Goal: Information Seeking & Learning: Compare options

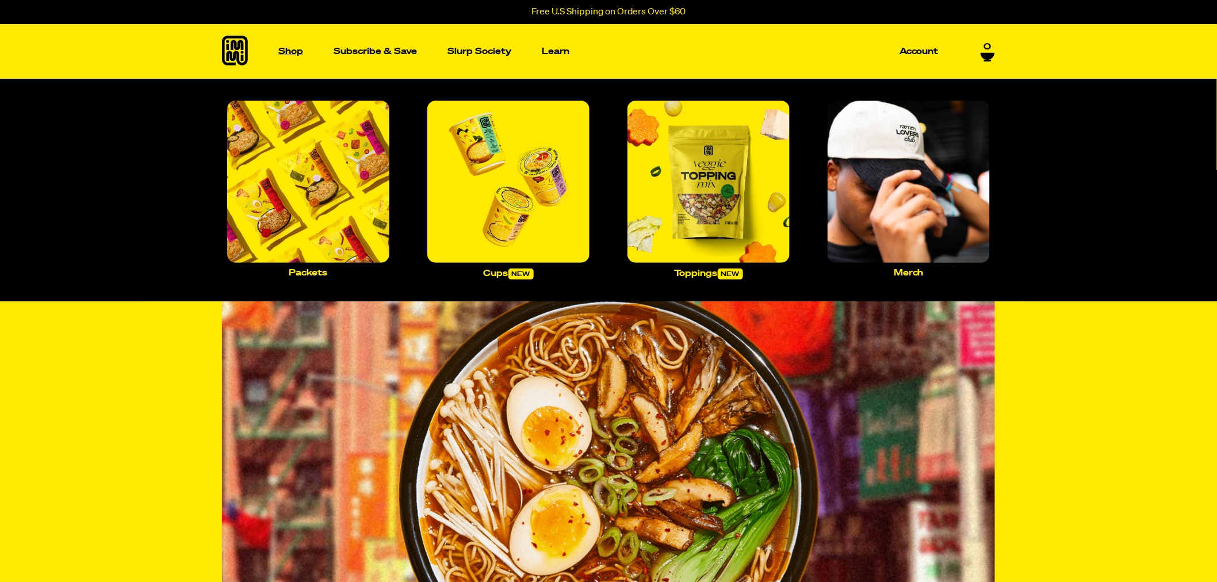
click at [283, 47] on p "Shop" at bounding box center [290, 51] width 25 height 9
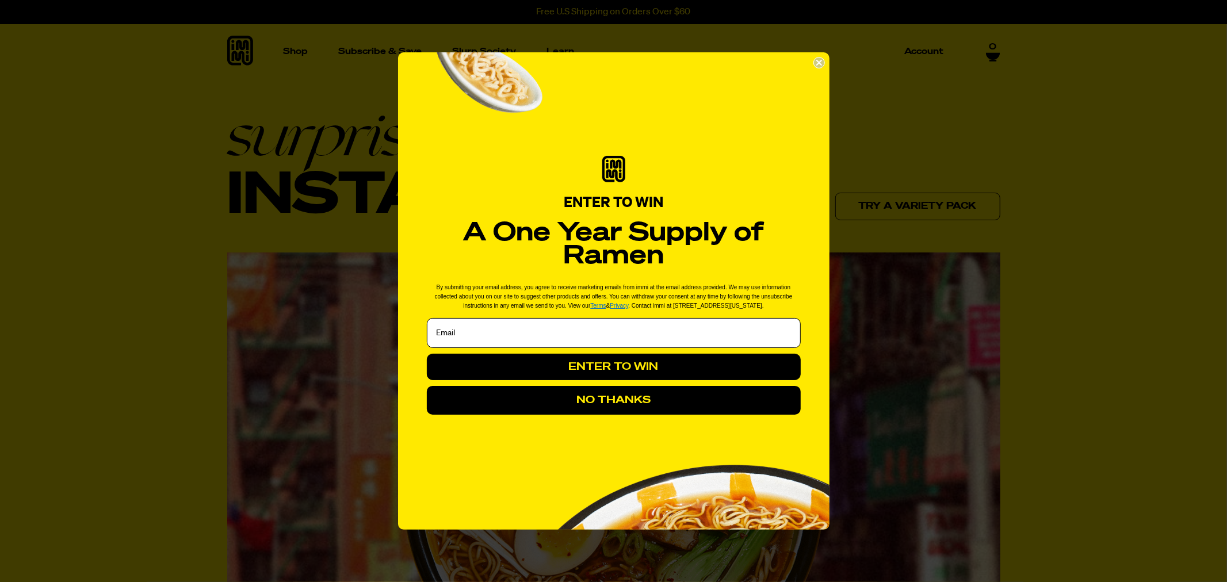
click at [817, 66] on circle "Close dialog" at bounding box center [818, 63] width 11 height 11
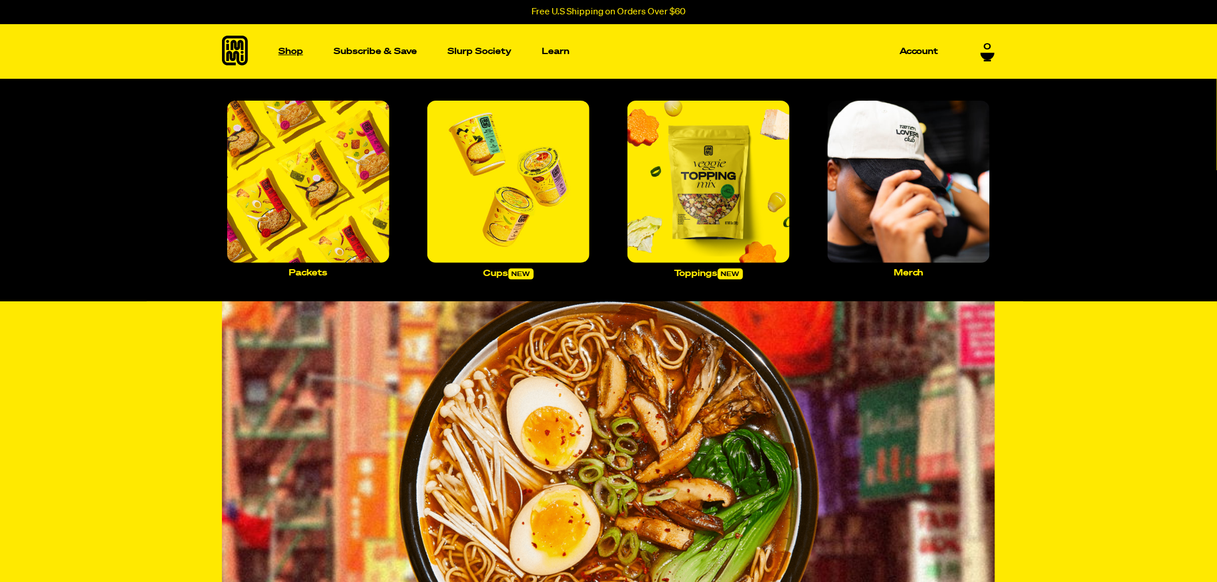
click at [282, 48] on p "Shop" at bounding box center [290, 51] width 25 height 9
click at [349, 170] on img "Main navigation" at bounding box center [308, 182] width 162 height 162
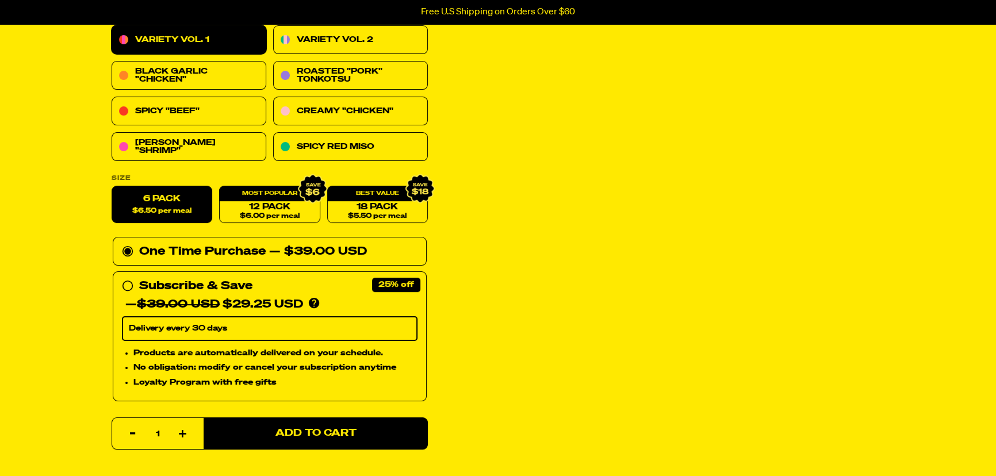
scroll to position [52, 0]
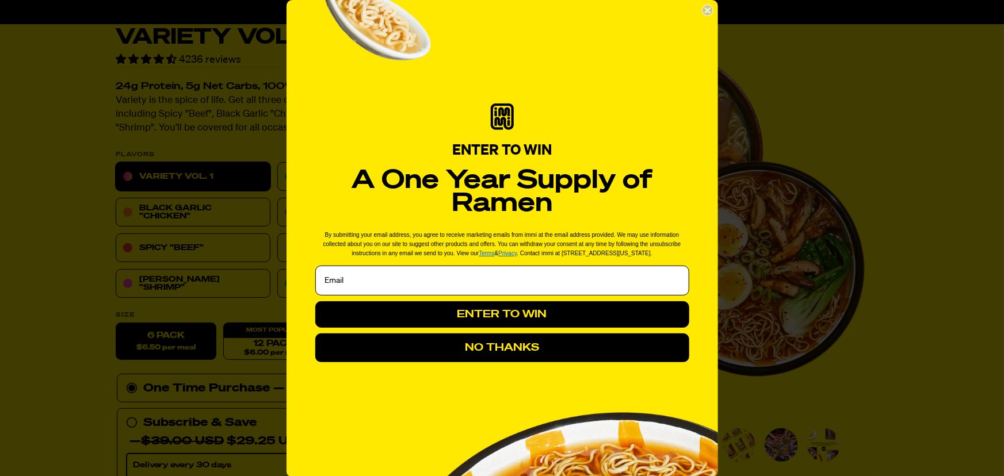
click at [694, 9] on form "ENTER TO WIN A One Year Supply of Ramen By submitting your email address, you a…" at bounding box center [501, 238] width 431 height 477
click at [702, 9] on circle "Close dialog" at bounding box center [707, 10] width 11 height 11
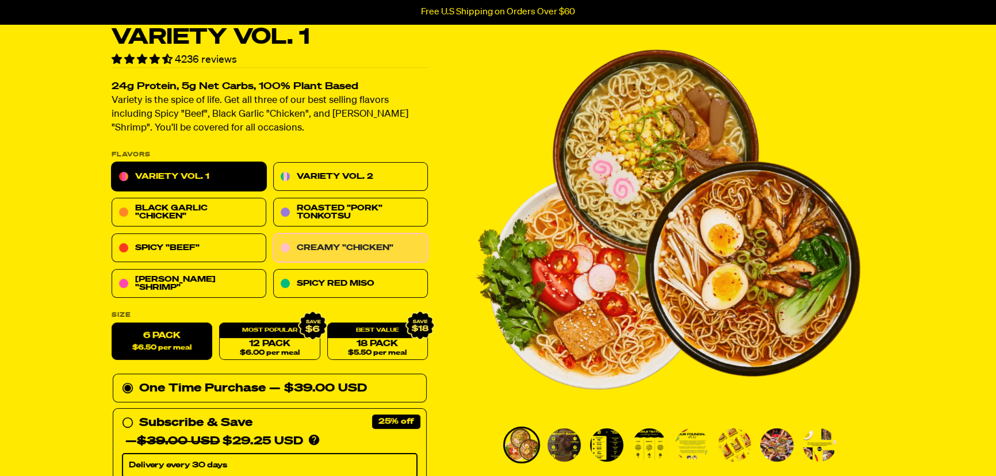
drag, startPoint x: 382, startPoint y: 250, endPoint x: 392, endPoint y: 247, distance: 10.2
click at [382, 250] on link "Creamy "Chicken"" at bounding box center [350, 248] width 155 height 29
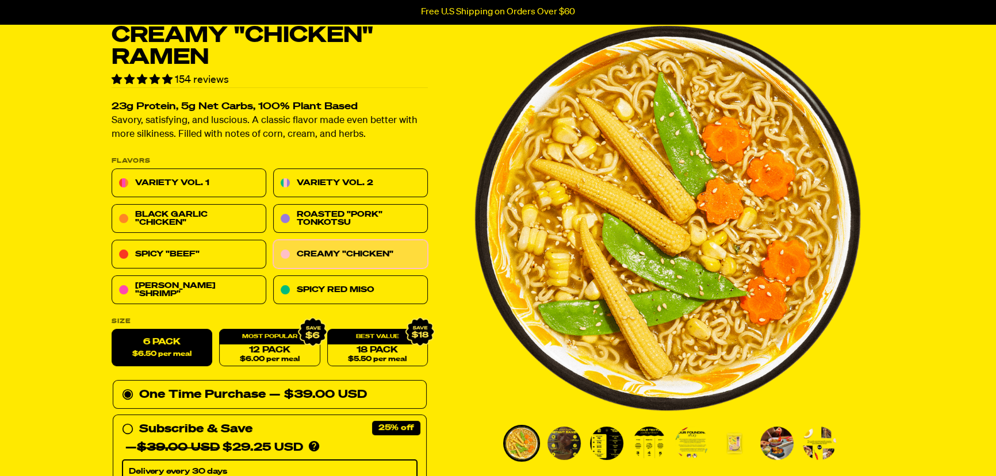
scroll to position [52, 0]
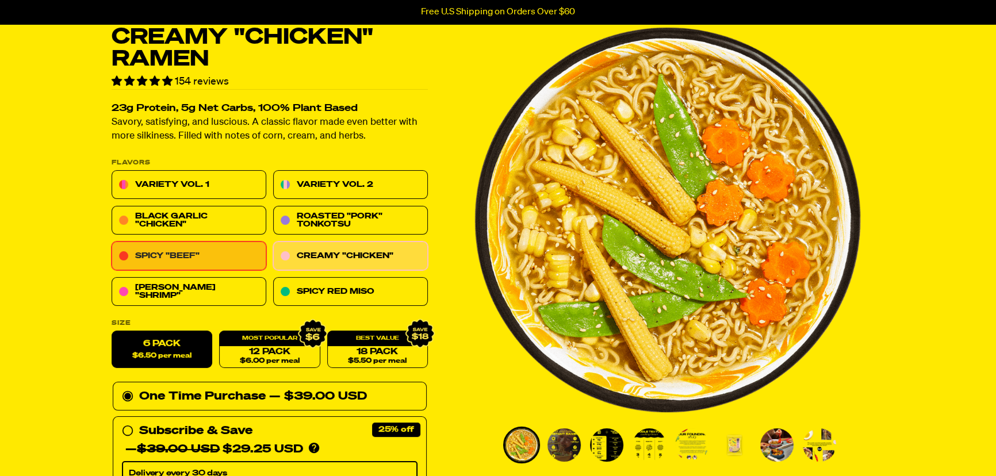
click at [235, 254] on link "Spicy "Beef"" at bounding box center [189, 256] width 155 height 29
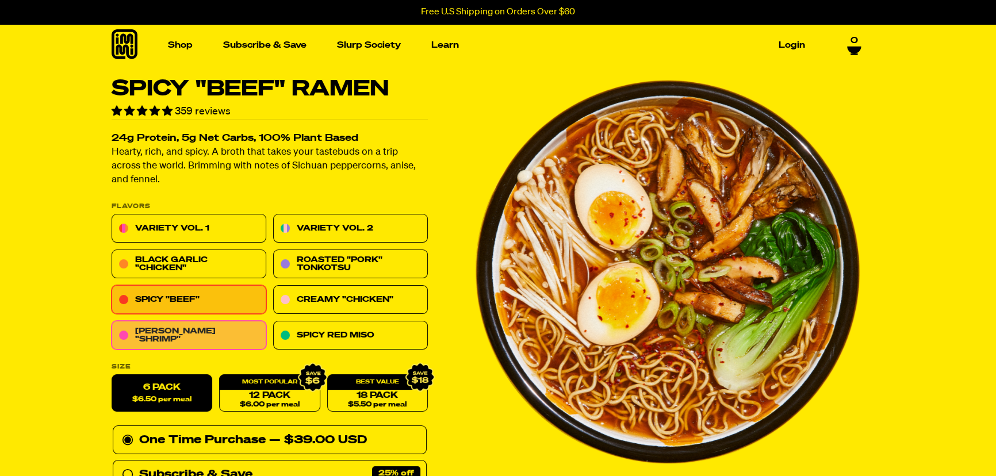
click at [217, 338] on link "[PERSON_NAME] "Shrimp"" at bounding box center [189, 336] width 155 height 29
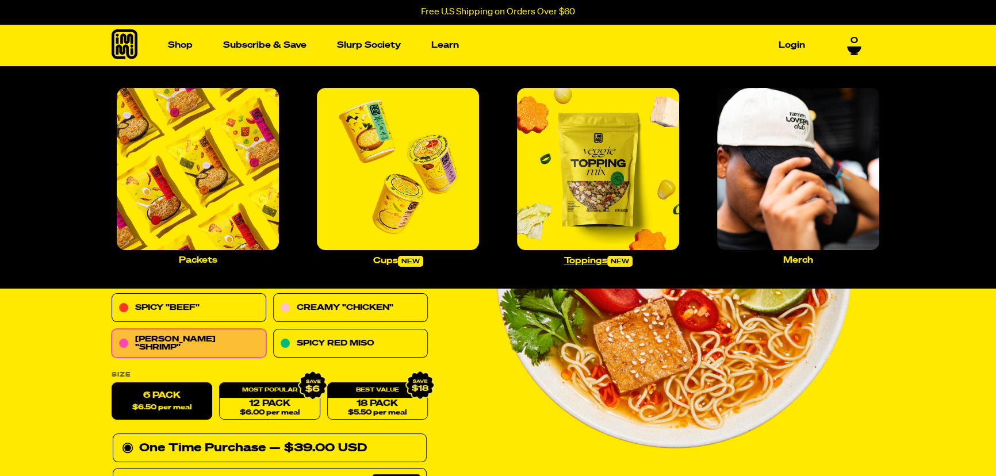
click at [559, 176] on img "Main navigation" at bounding box center [598, 169] width 162 height 162
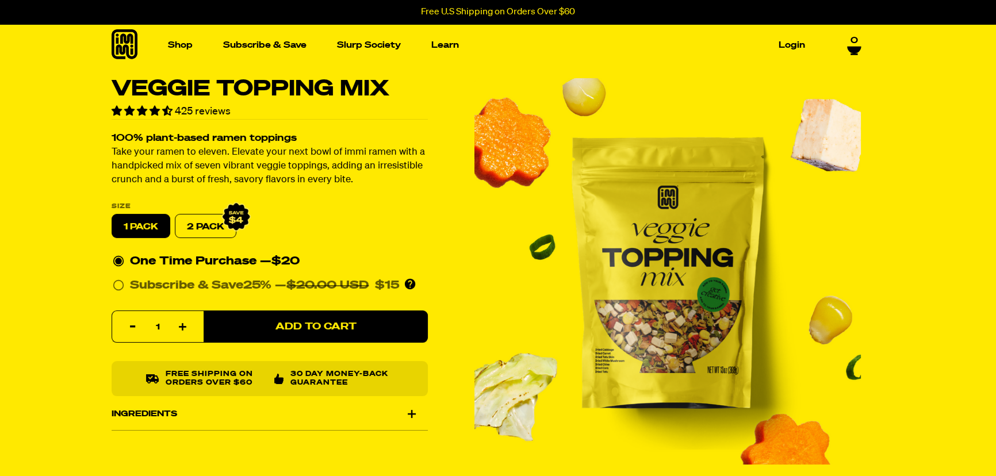
click at [802, 189] on img "1 of 7" at bounding box center [668, 271] width 387 height 387
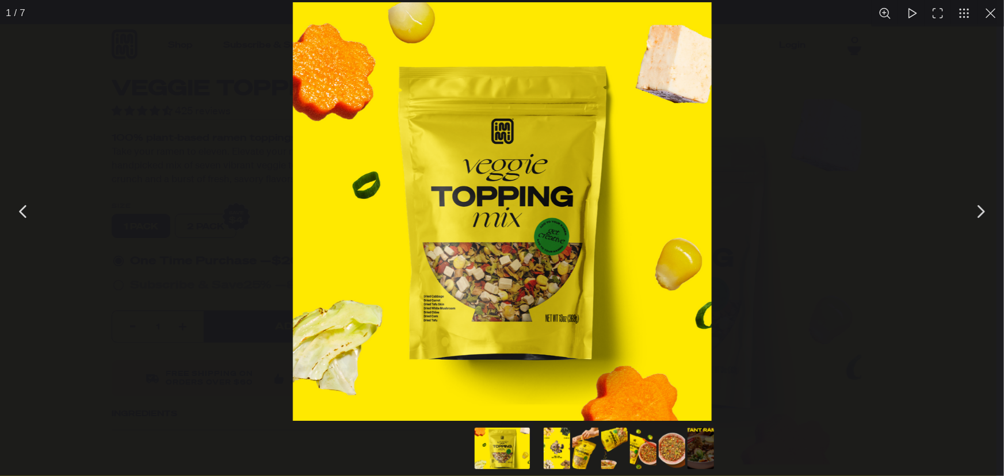
click at [872, 175] on div "You can close this modal content with the ESC key" at bounding box center [502, 211] width 1004 height 423
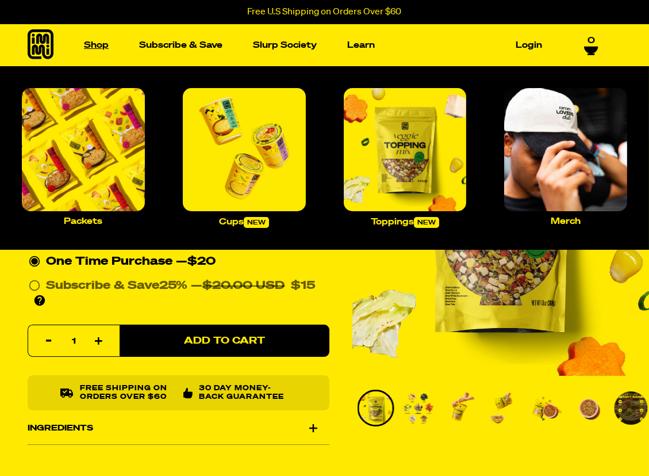
click at [95, 38] on link "Shop" at bounding box center [96, 45] width 34 height 18
click at [91, 147] on img "Main navigation" at bounding box center [83, 149] width 123 height 123
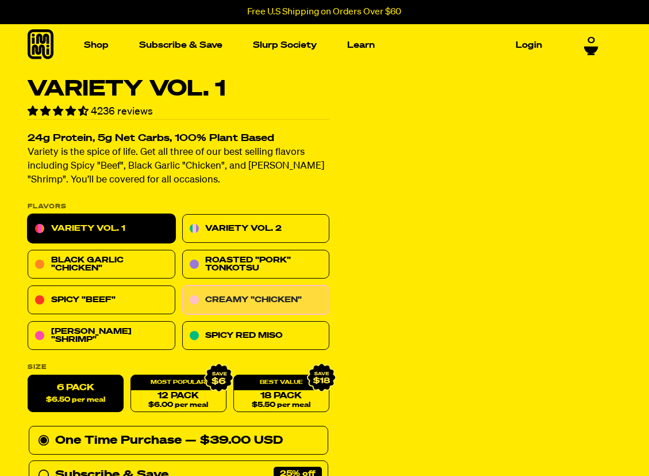
click at [255, 301] on link "Creamy "Chicken"" at bounding box center [256, 300] width 148 height 29
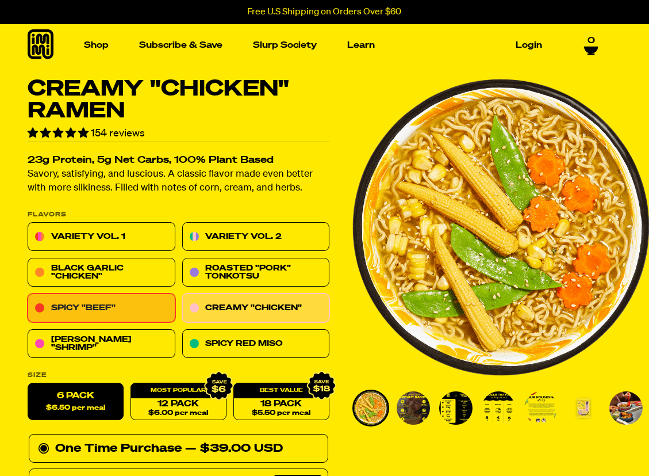
click at [107, 313] on link "Spicy "Beef"" at bounding box center [102, 308] width 148 height 29
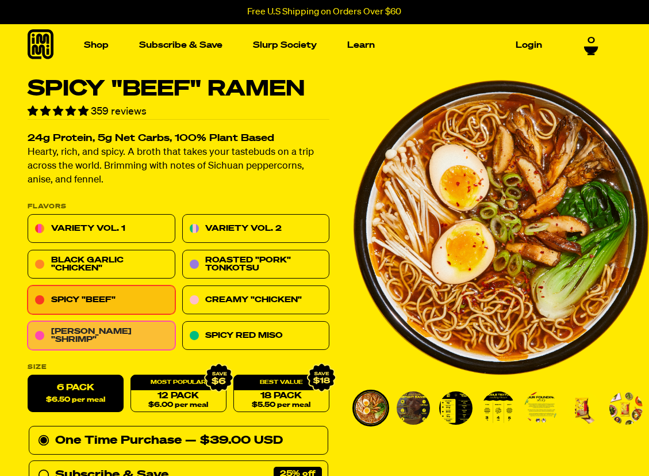
click at [123, 328] on link "[PERSON_NAME] "Shrimp"" at bounding box center [102, 336] width 148 height 29
